Goal: Task Accomplishment & Management: Use online tool/utility

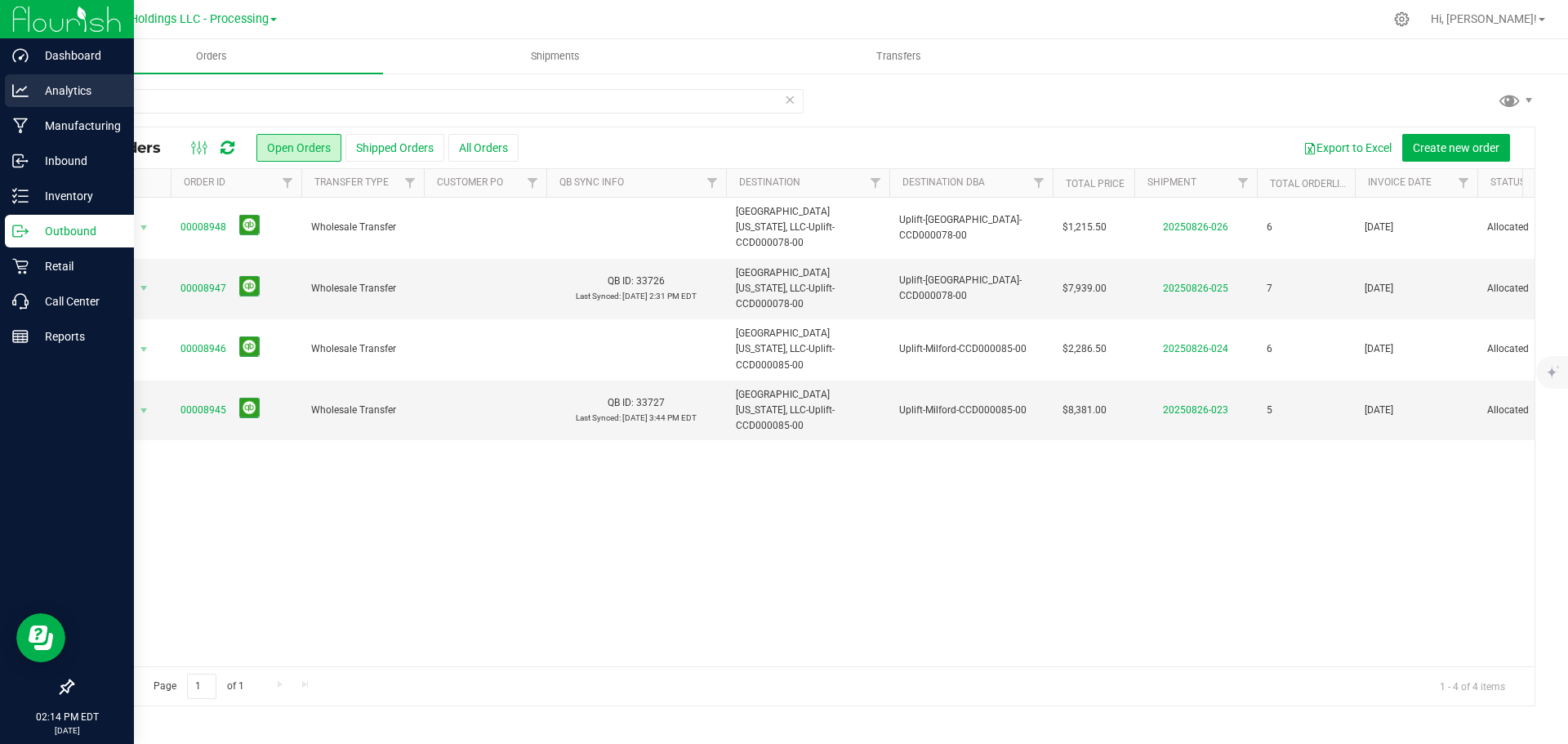
drag, startPoint x: 143, startPoint y: 100, endPoint x: 25, endPoint y: 84, distance: 119.1
click at [27, 84] on div "Dashboard Analytics Manufacturing Inbound Inventory Outbound Retail Call Center…" at bounding box center [784, 372] width 1568 height 744
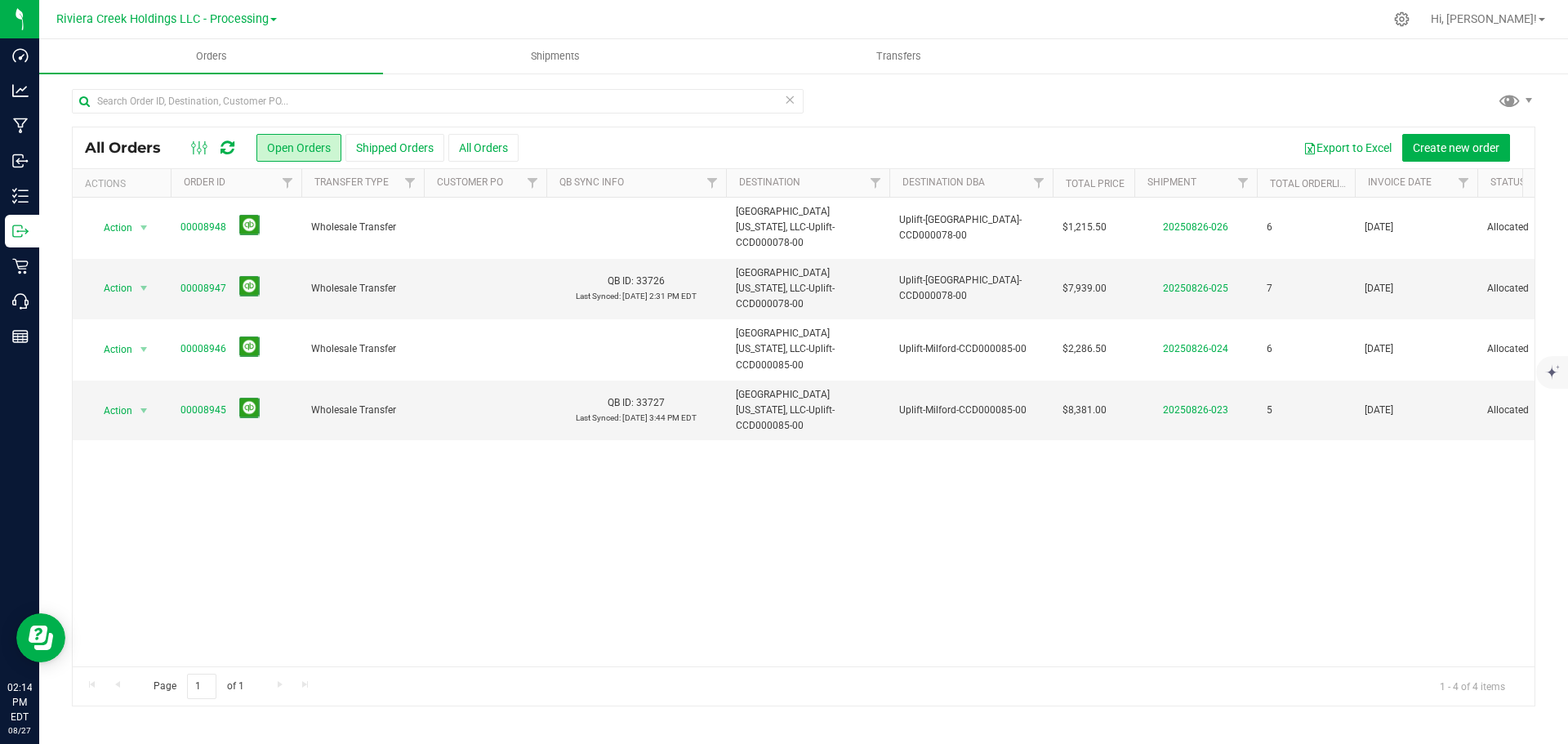
click at [722, 453] on div "Action Action Cancel order Clone order Edit order Mark as fully paid Order audi…" at bounding box center [804, 432] width 1462 height 469
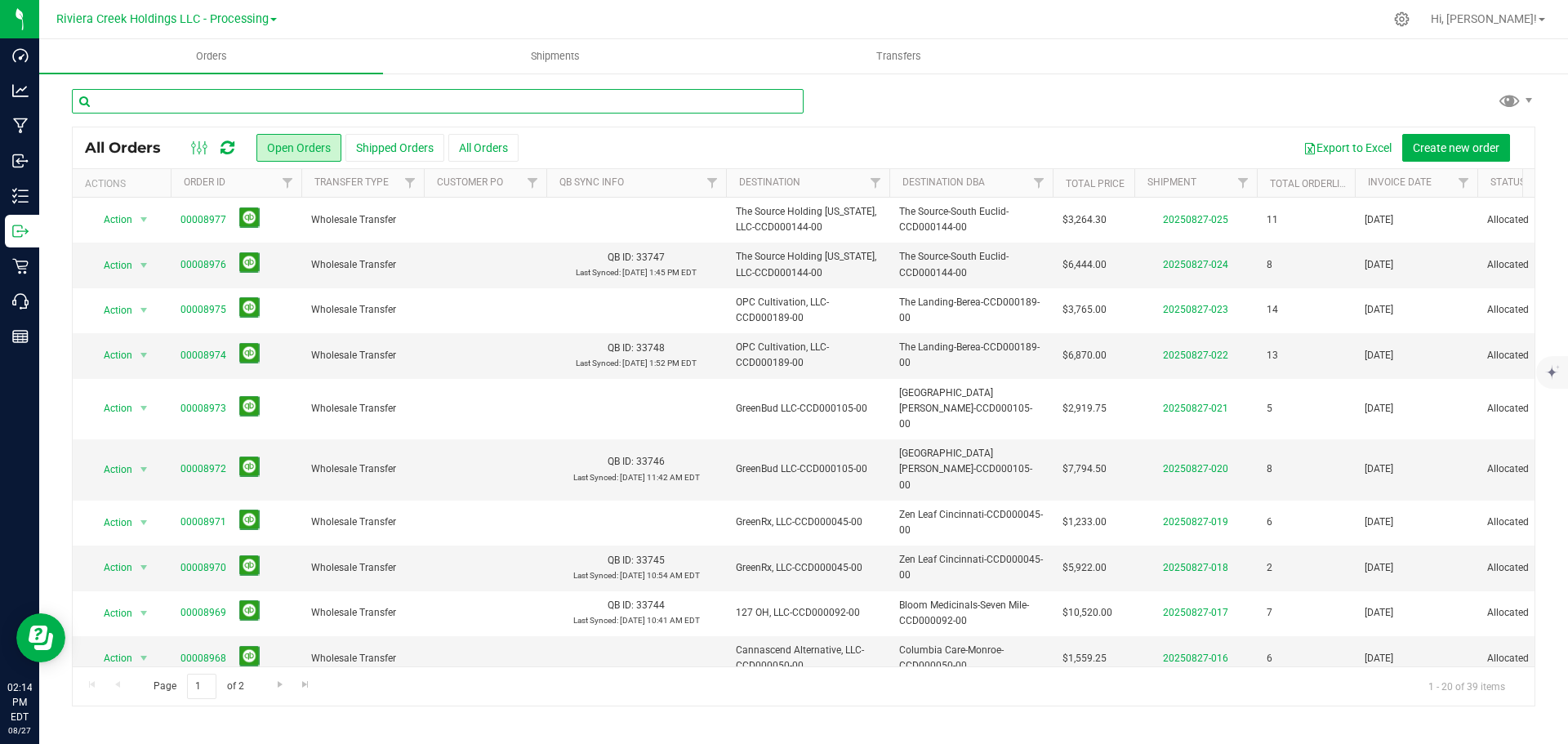
click at [146, 106] on input "text" at bounding box center [438, 102] width 732 height 25
type input "GRD"
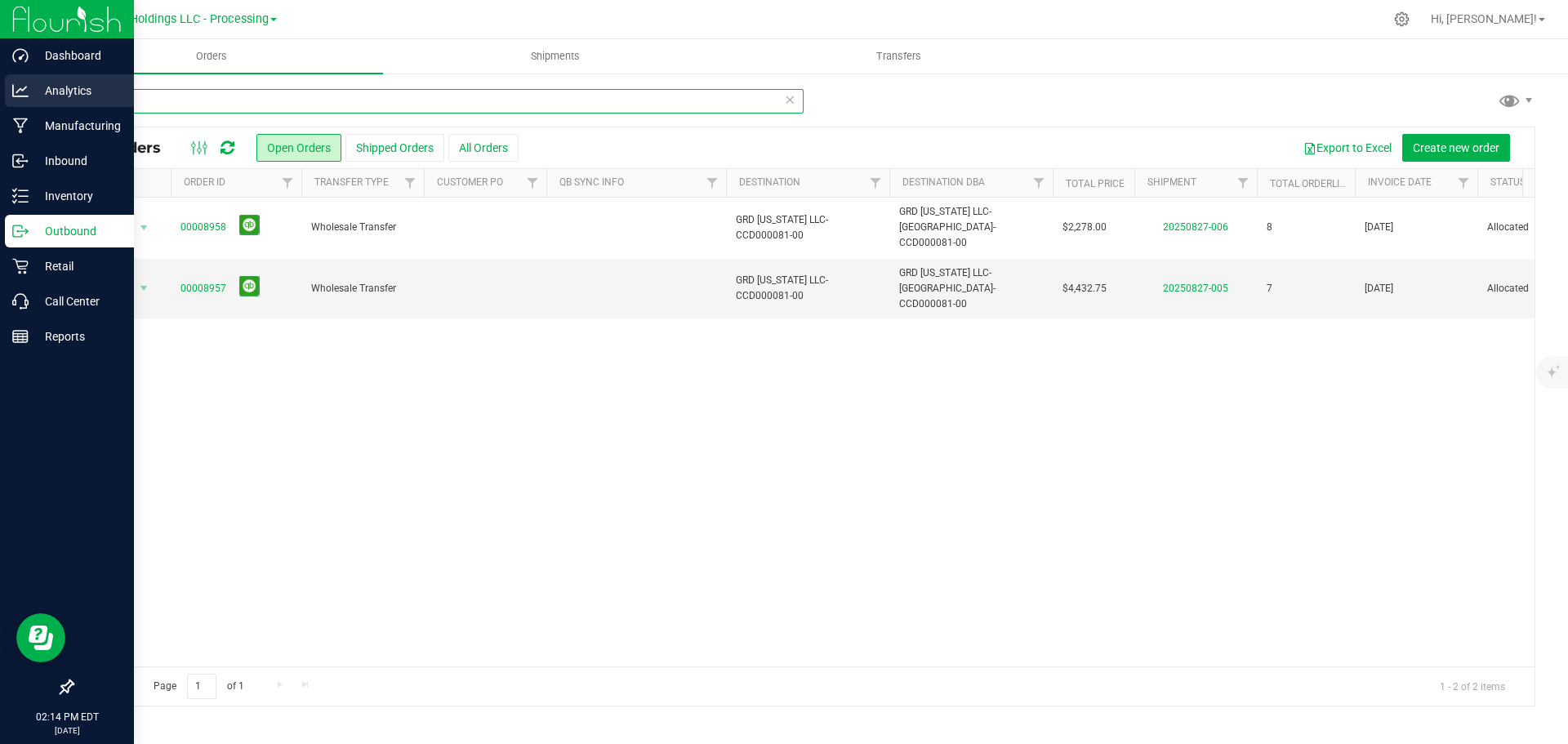
drag, startPoint x: 148, startPoint y: 96, endPoint x: 5, endPoint y: 75, distance: 144.5
click at [5, 75] on div "Dashboard Analytics Manufacturing Inbound Inventory Outbound Retail Call Center…" at bounding box center [784, 372] width 1568 height 744
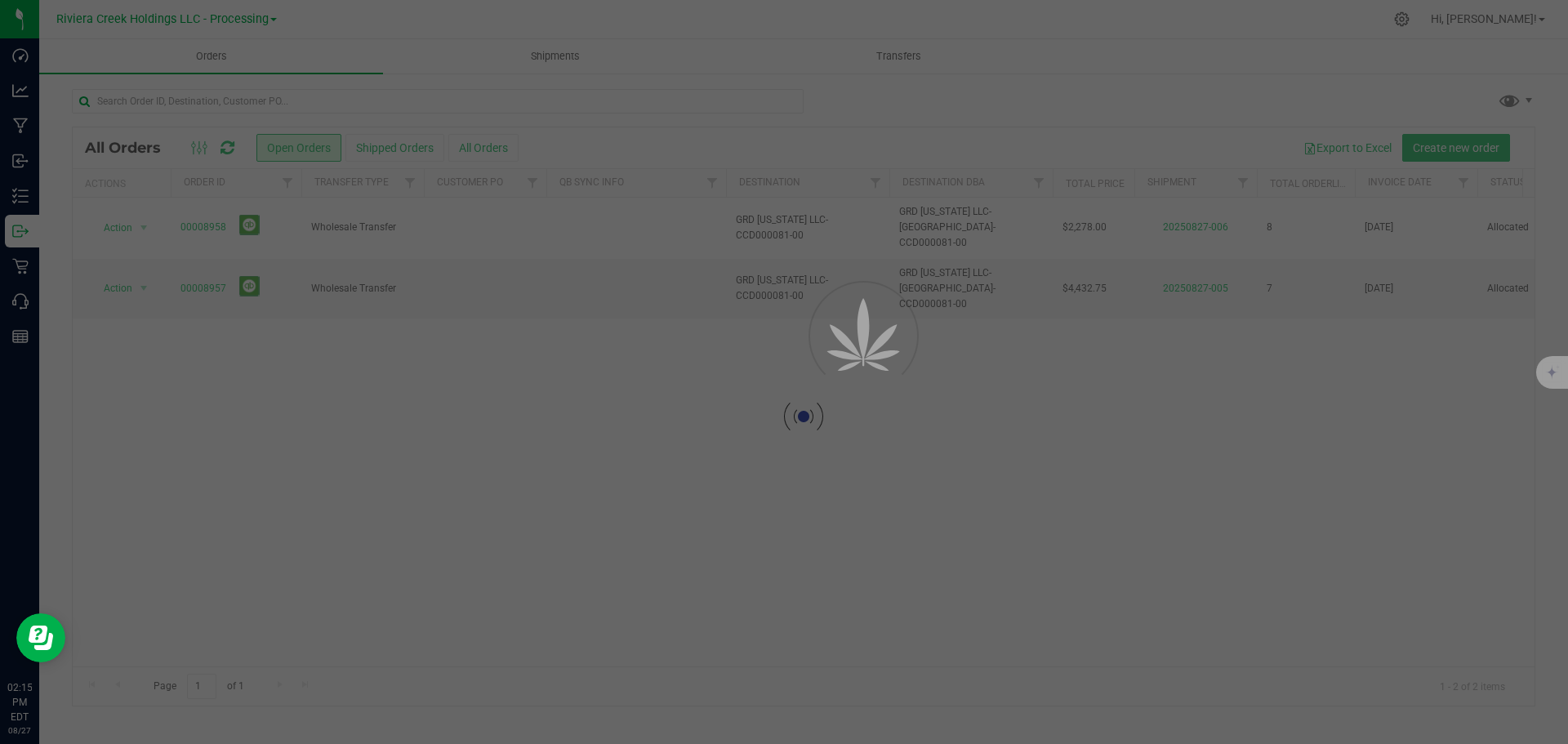
click at [877, 92] on div at bounding box center [784, 372] width 1568 height 744
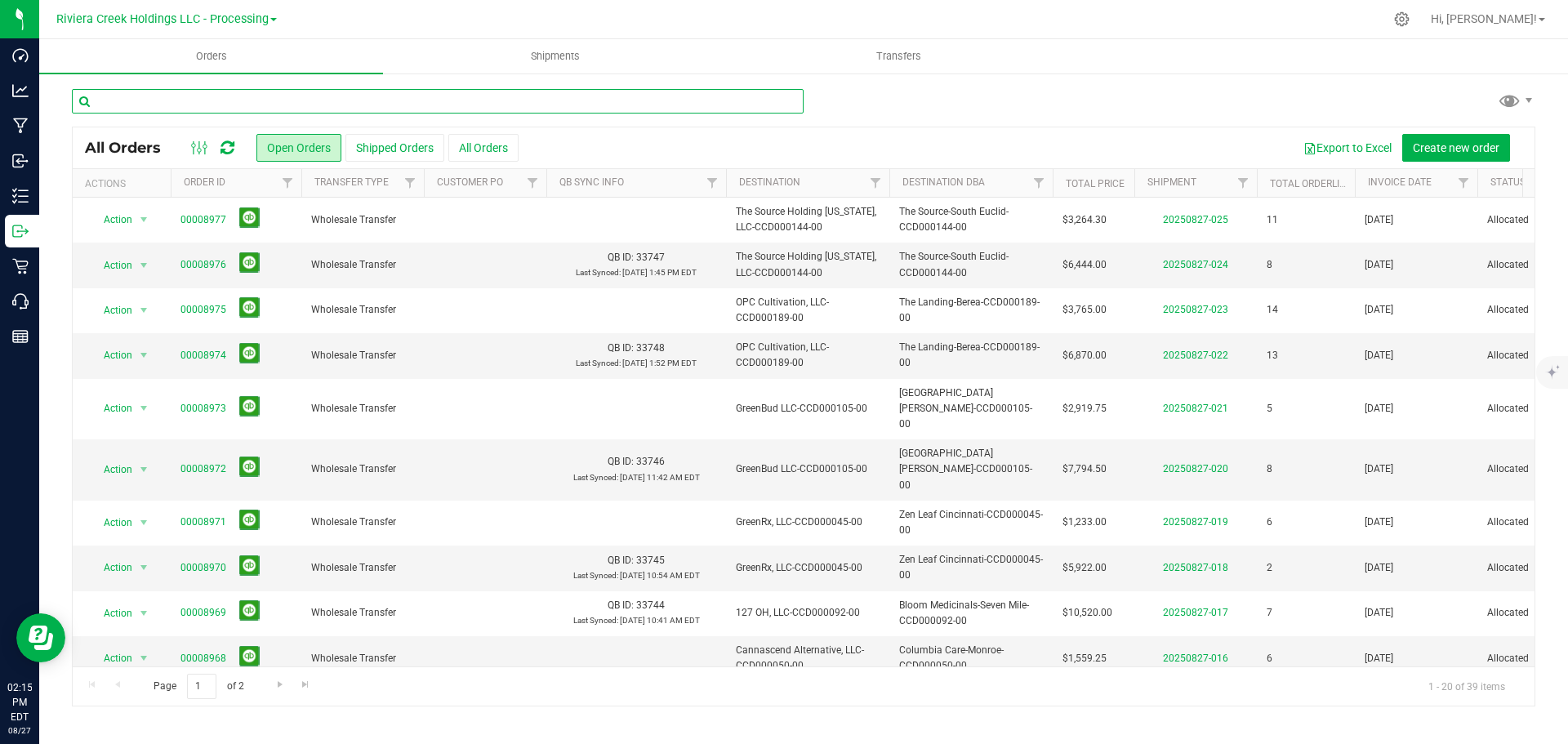
click at [160, 105] on input "text" at bounding box center [438, 102] width 732 height 25
type input "GRD"
click at [959, 108] on div "GRD" at bounding box center [803, 108] width 1463 height 37
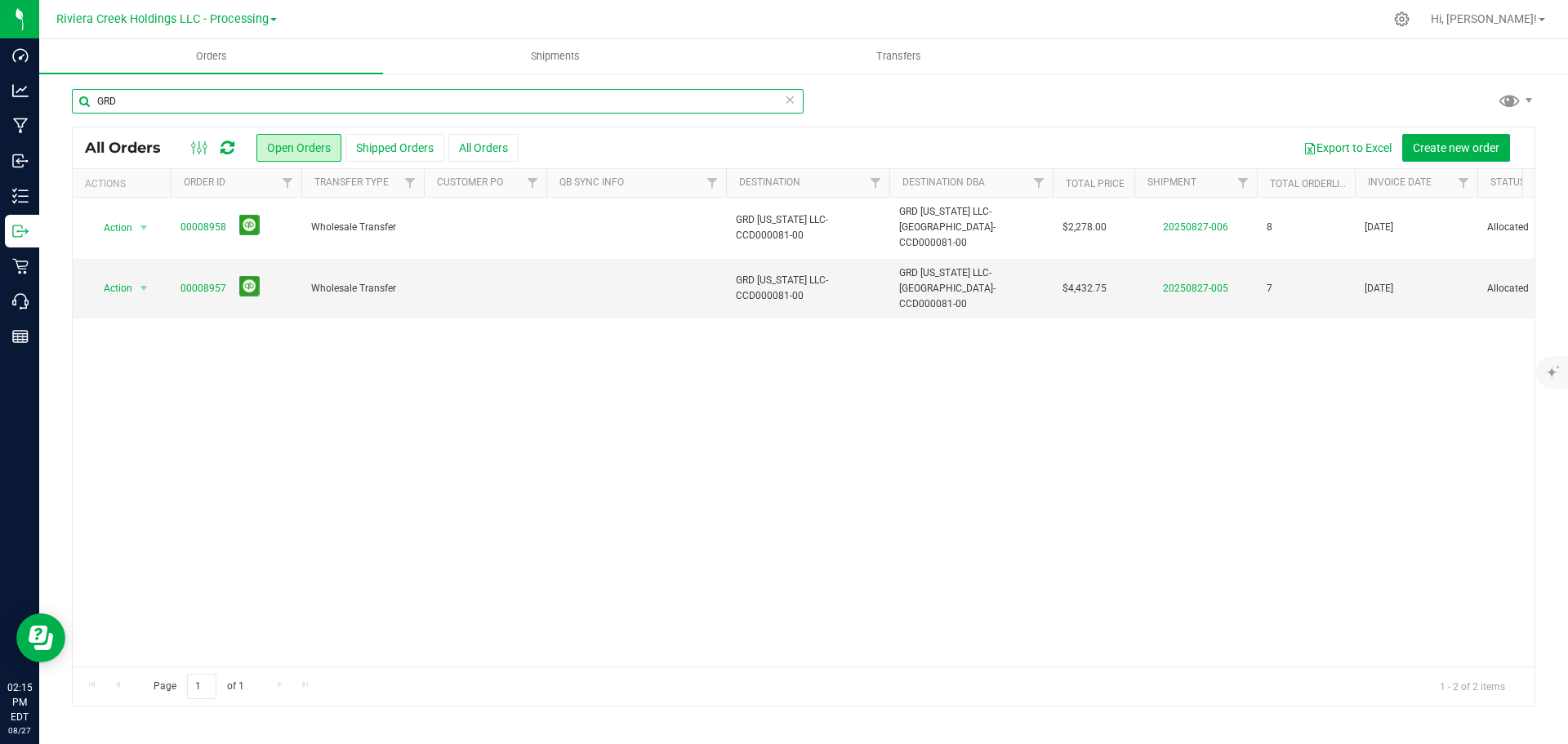
drag, startPoint x: 135, startPoint y: 95, endPoint x: 59, endPoint y: 89, distance: 76.2
click at [59, 89] on div "GRD All Orders Open Orders Shipped Orders All Orders Export to Excel Create new…" at bounding box center [804, 397] width 1530 height 651
click at [1190, 468] on div "Action Action Cancel order Clone order Edit order Mark as fully paid Order audi…" at bounding box center [804, 432] width 1462 height 469
